Goal: Information Seeking & Learning: Learn about a topic

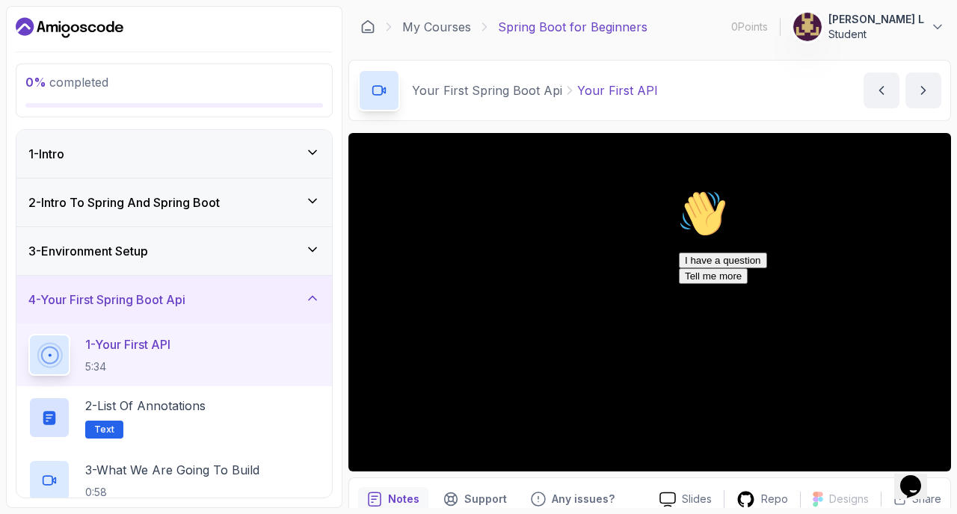
click at [404, 495] on p "Notes" at bounding box center [403, 499] width 31 height 15
click at [708, 496] on p "Slides" at bounding box center [697, 499] width 30 height 15
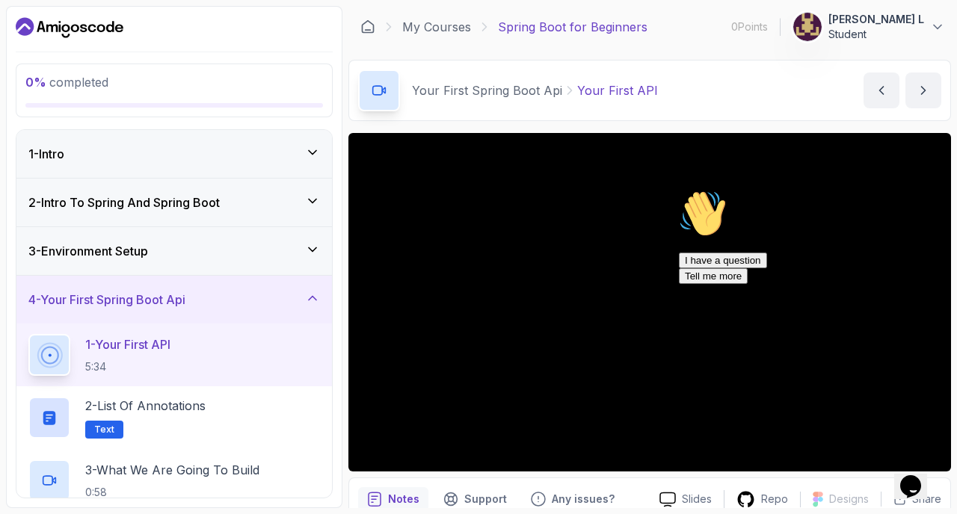
click at [110, 81] on p "0 % completed" at bounding box center [174, 82] width 298 height 18
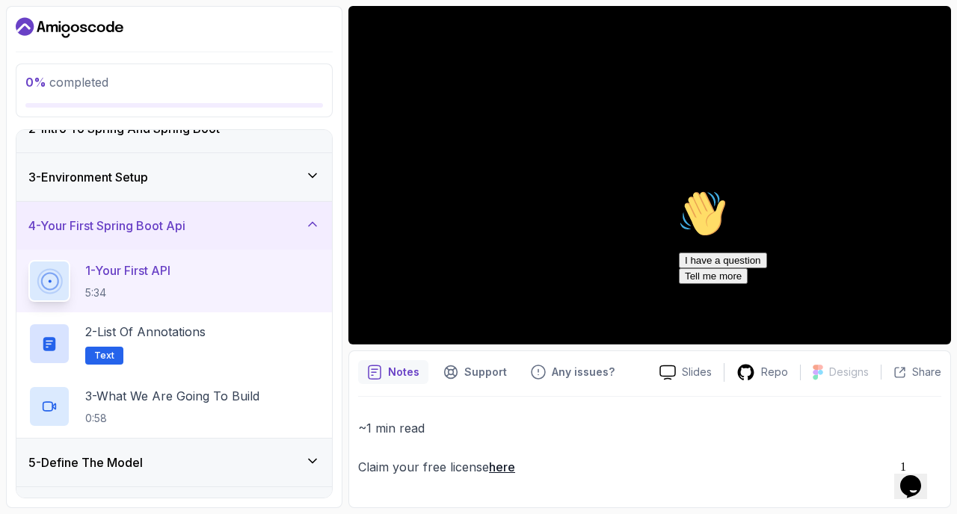
scroll to position [77, 0]
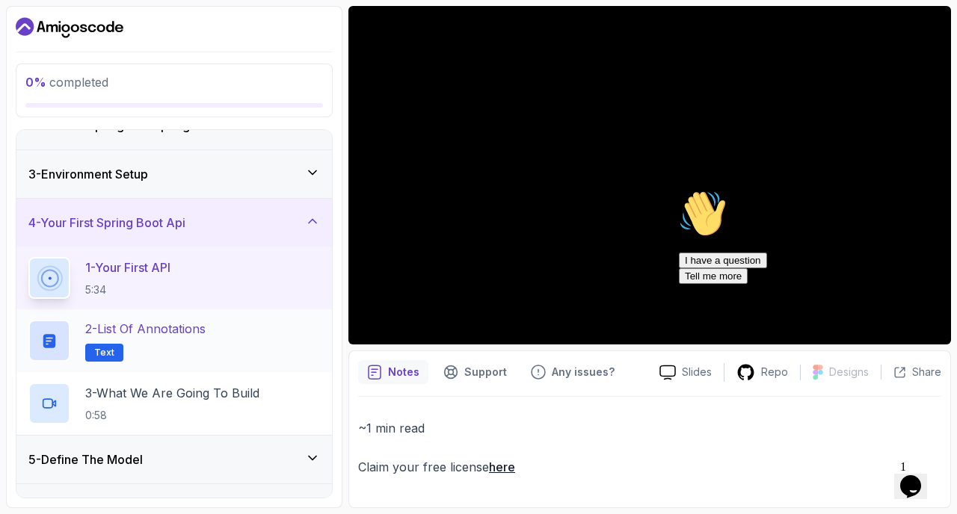
click at [185, 330] on p "2 - List of Annotations" at bounding box center [145, 329] width 120 height 18
